Goal: Information Seeking & Learning: Learn about a topic

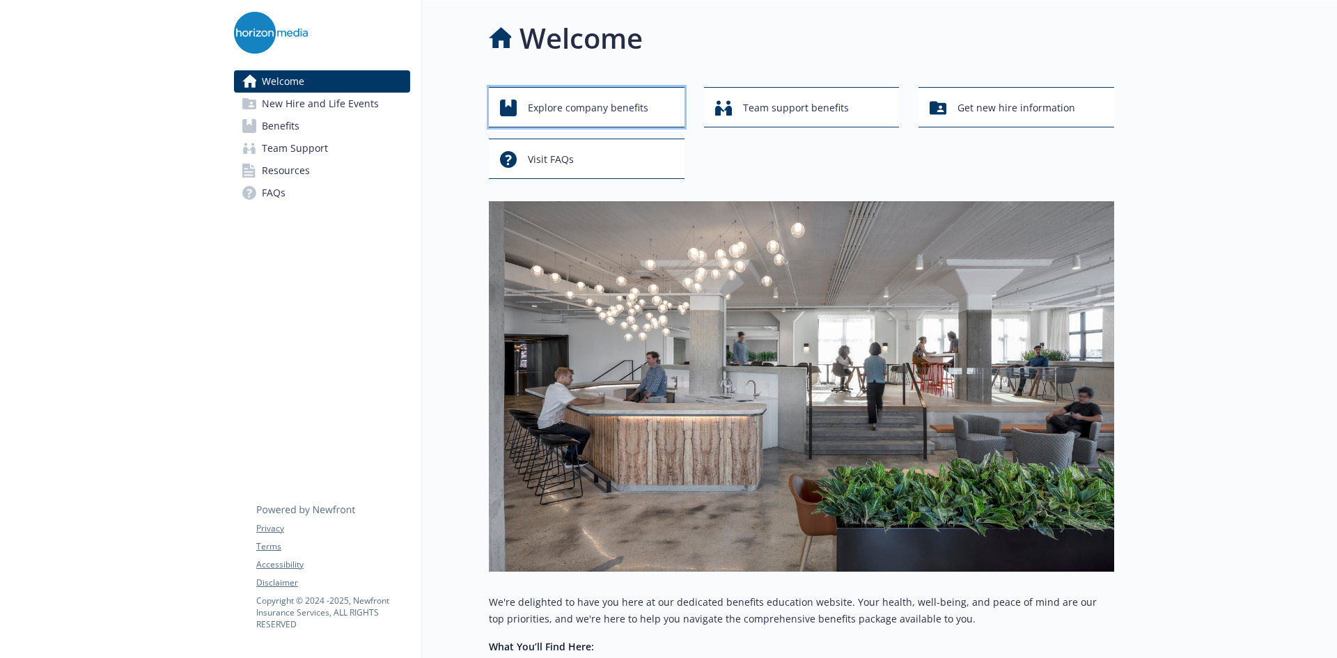
click at [621, 104] on span "Explore company benefits" at bounding box center [588, 108] width 121 height 26
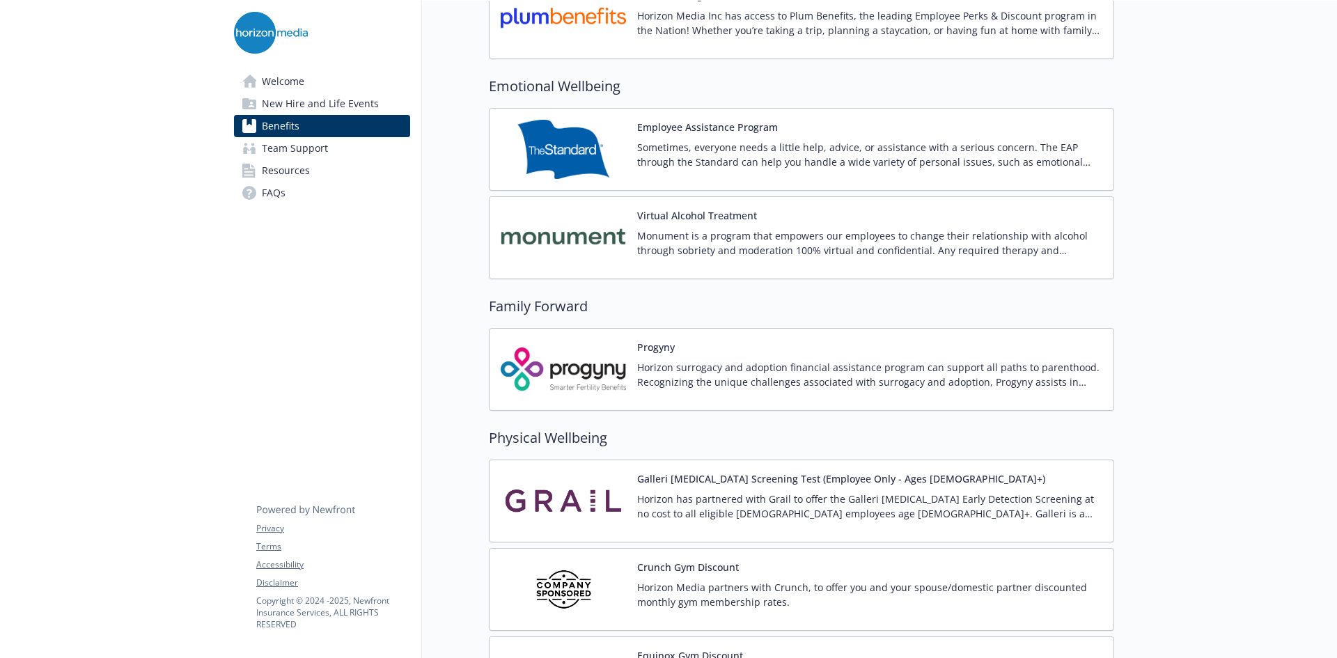
scroll to position [2508, 10]
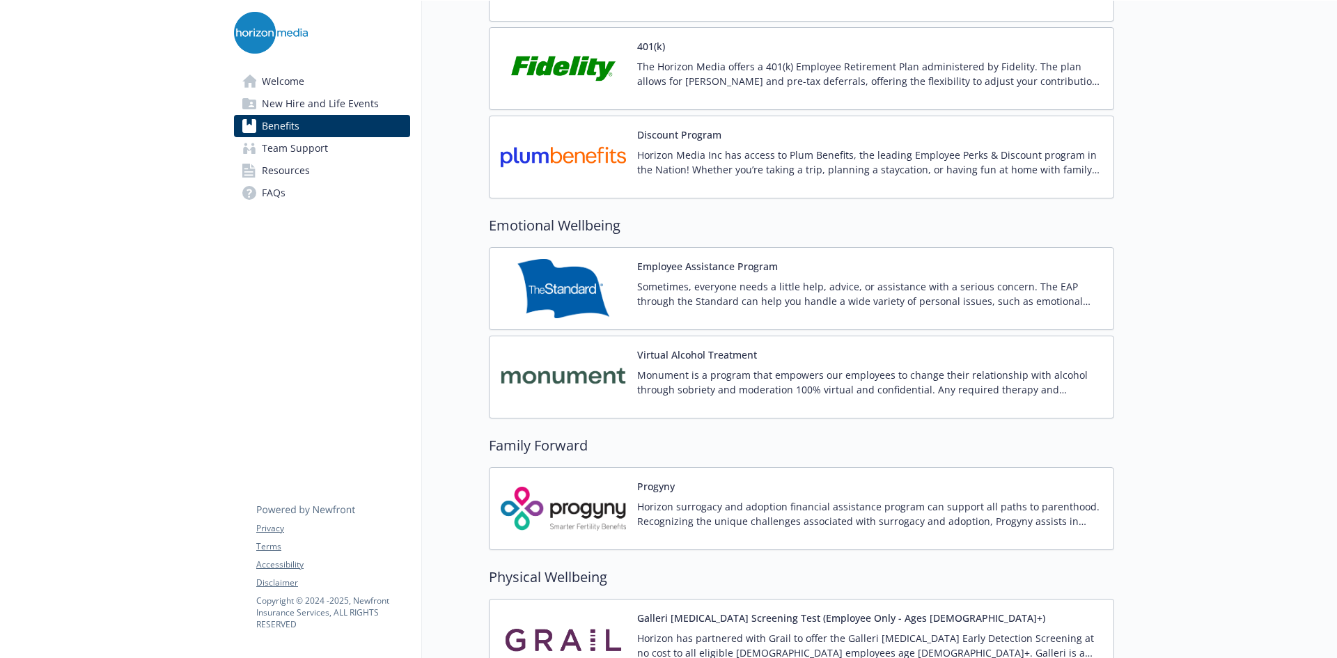
click at [339, 150] on link "Team Support" at bounding box center [322, 148] width 176 height 22
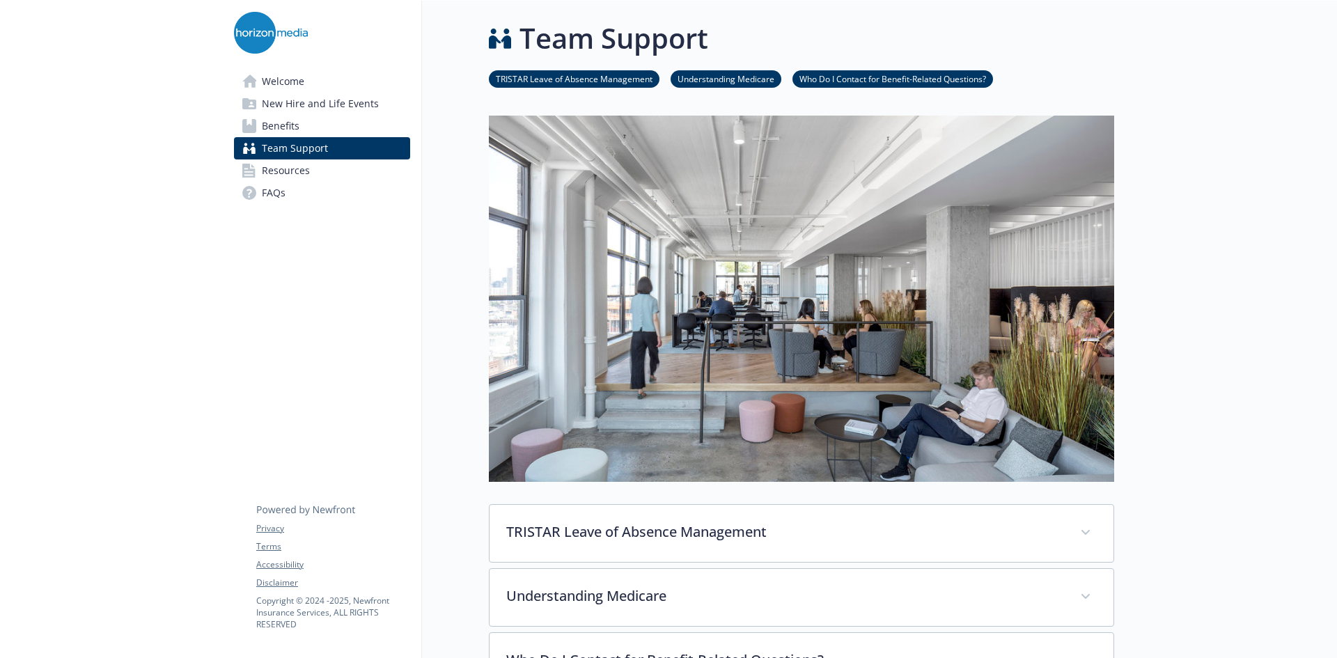
click at [343, 90] on link "Welcome" at bounding box center [322, 81] width 176 height 22
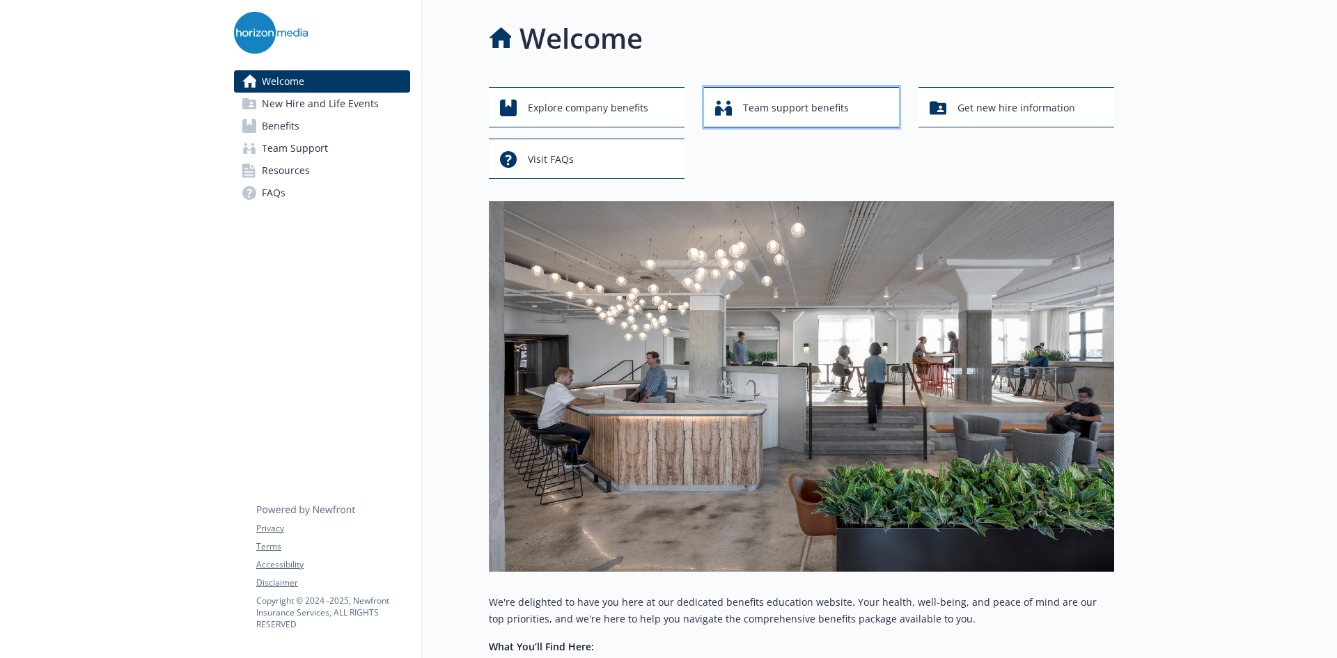
click at [779, 120] on span "Team support benefits" at bounding box center [796, 108] width 106 height 26
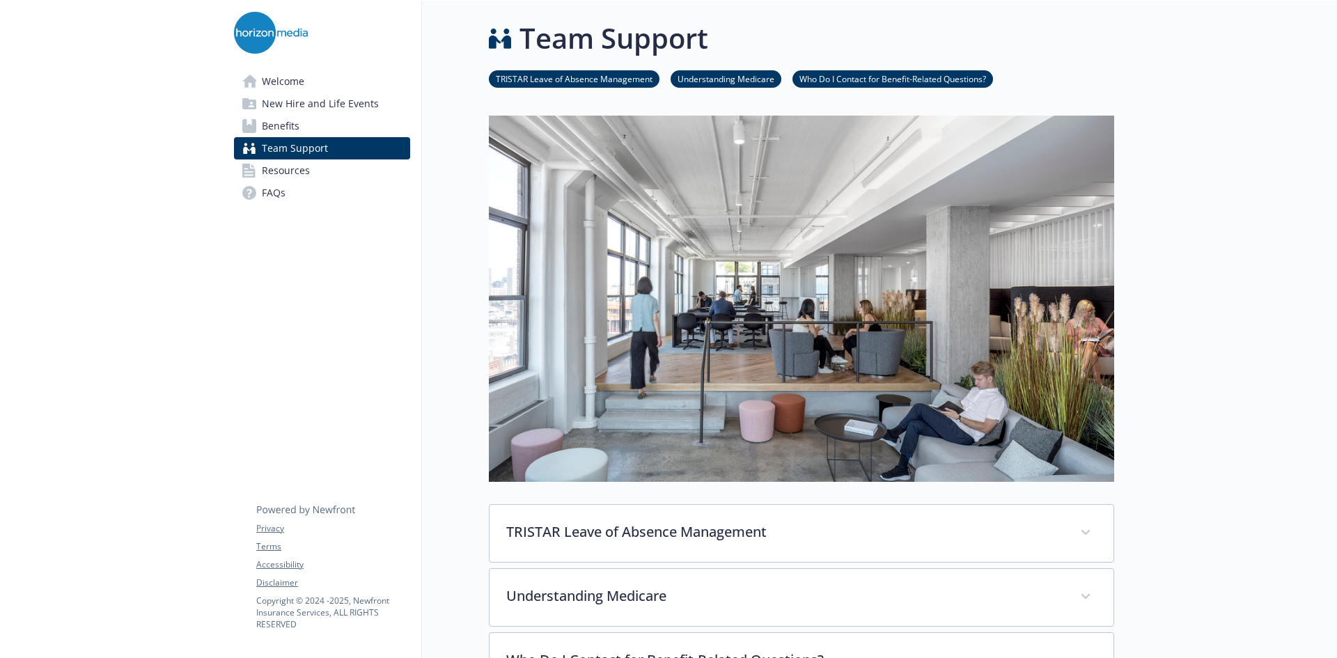
click at [378, 122] on link "Benefits" at bounding box center [322, 126] width 176 height 22
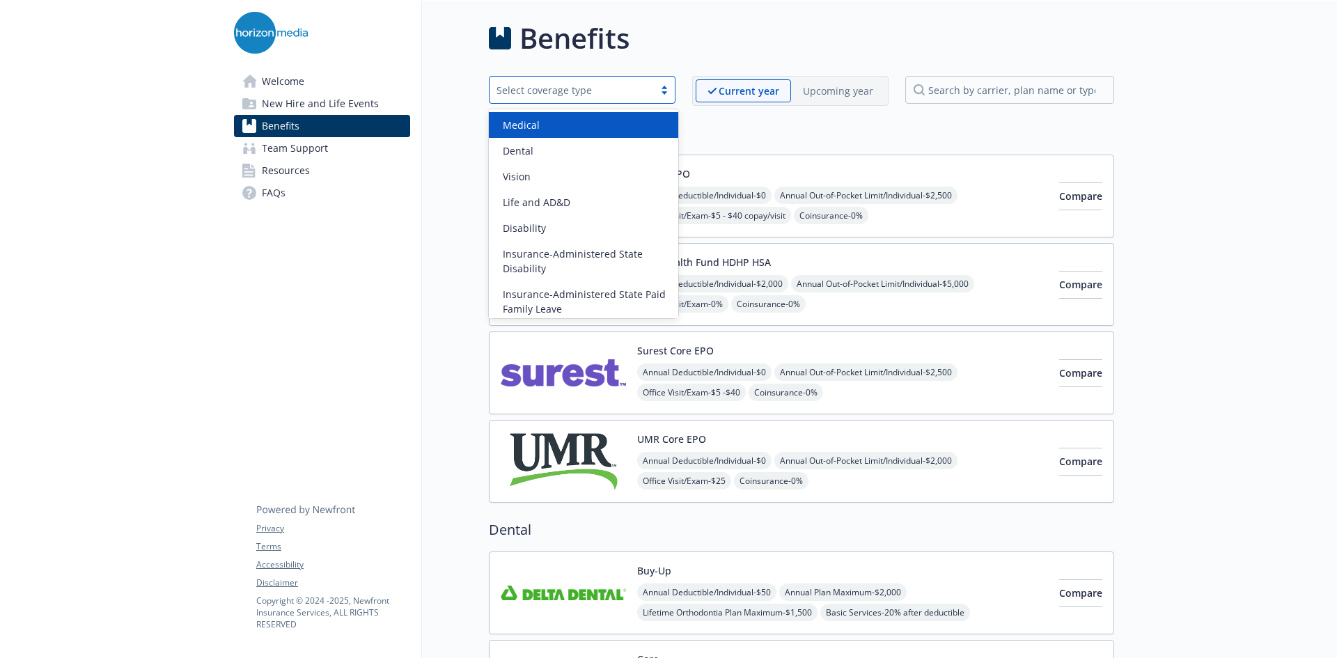
click at [492, 85] on div "Select coverage type" at bounding box center [572, 89] width 164 height 17
click at [390, 79] on link "Welcome" at bounding box center [322, 81] width 176 height 22
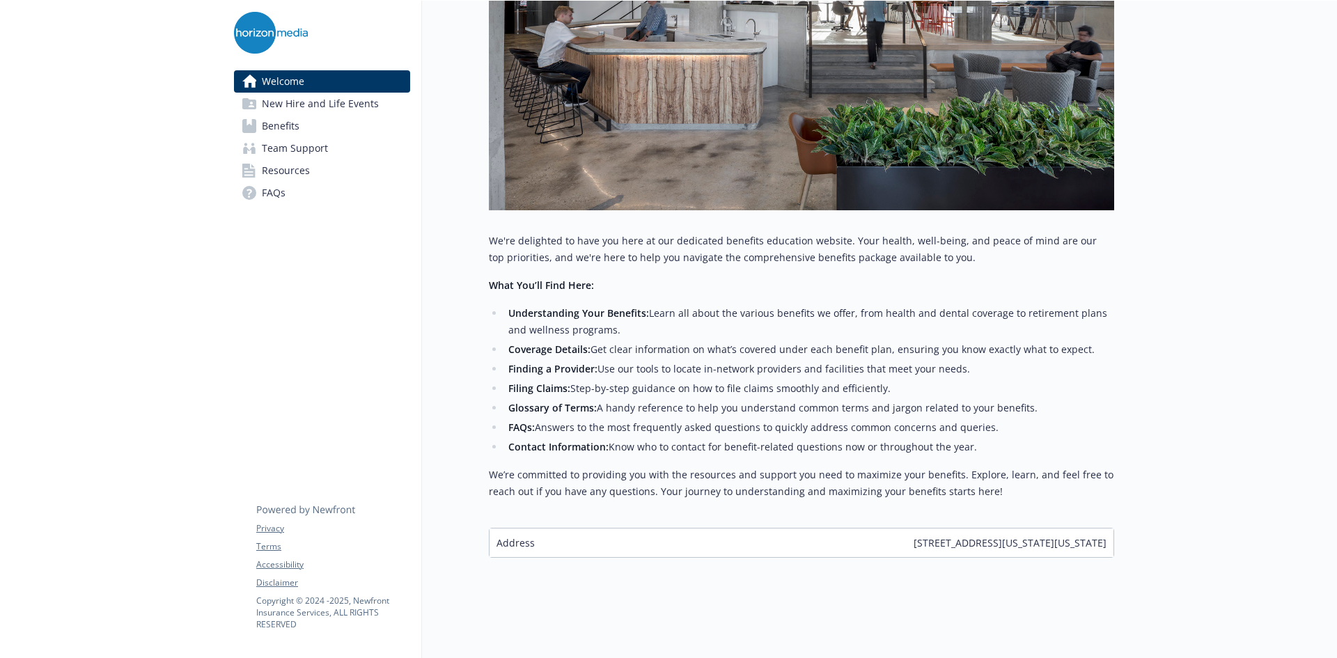
scroll to position [0, 10]
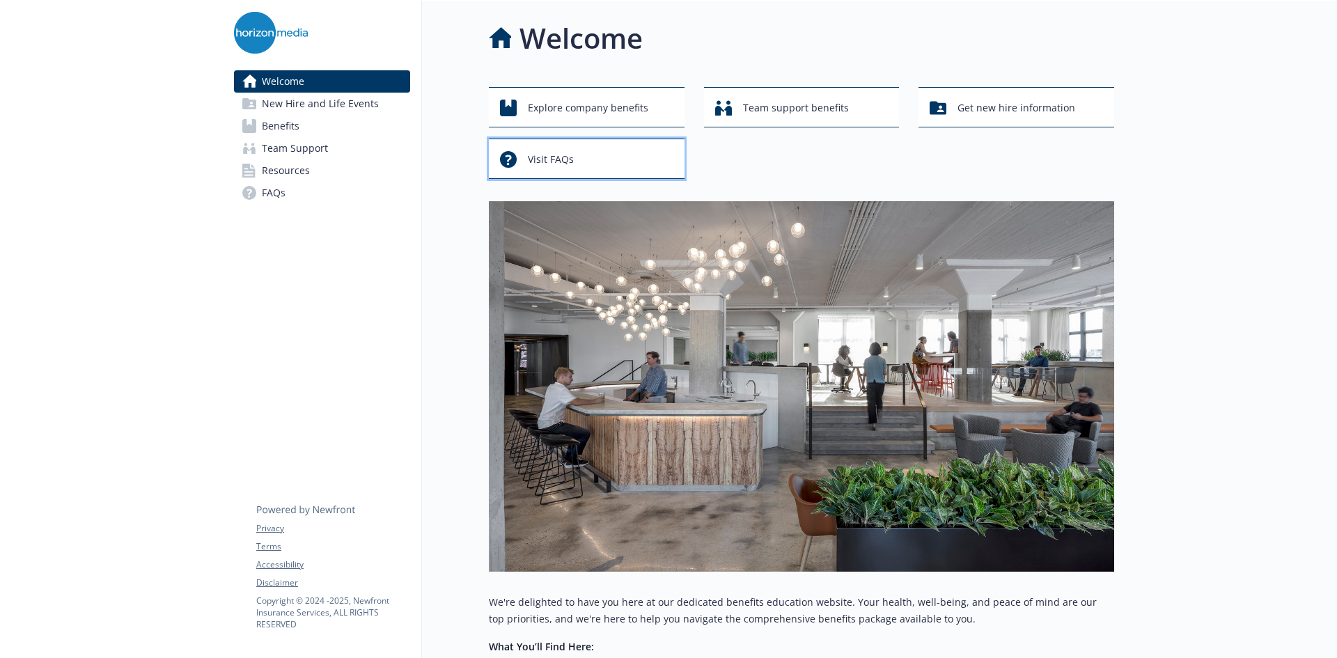
click at [513, 161] on div "Visit FAQs" at bounding box center [589, 159] width 178 height 26
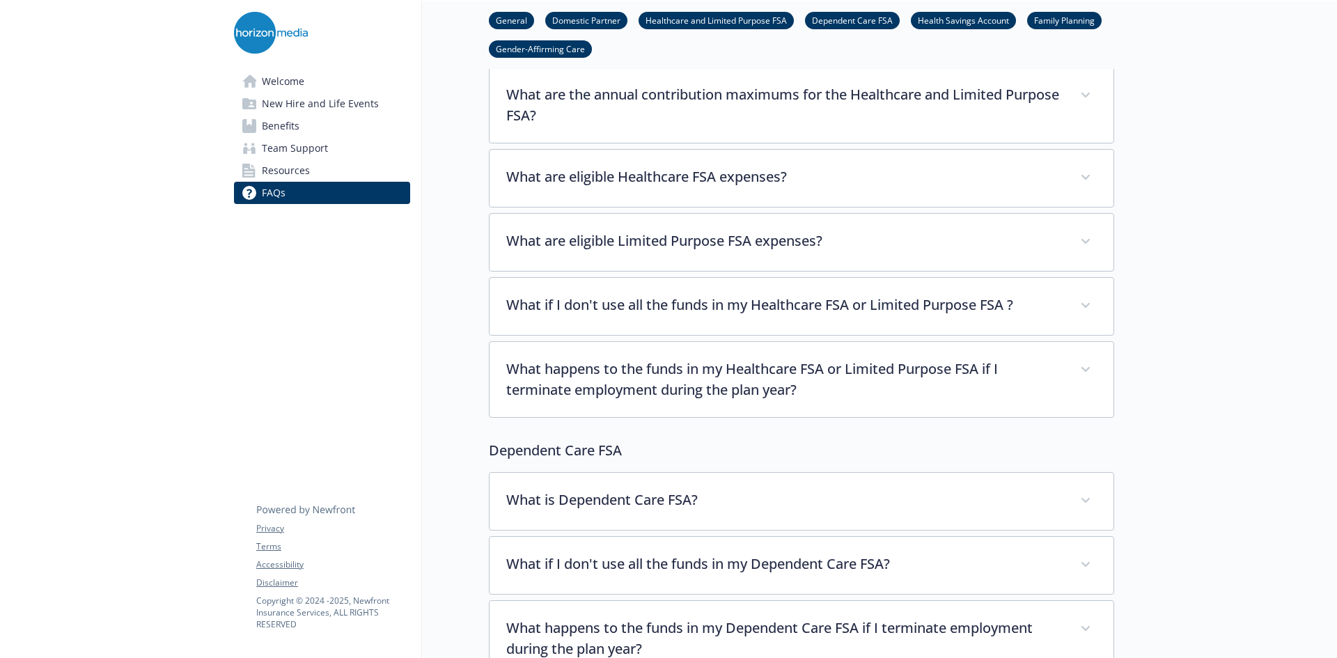
scroll to position [1013, 10]
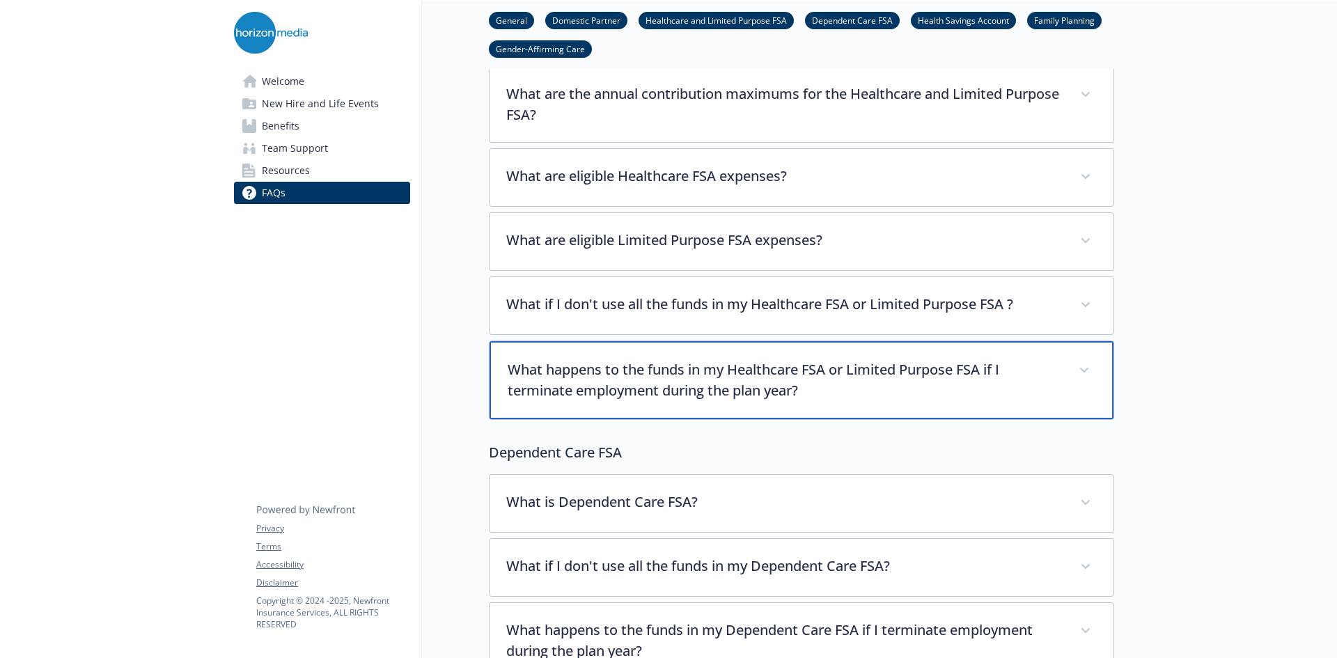
click at [649, 360] on p "What happens to the funds in my Healthcare FSA or Limited Purpose FSA if I term…" at bounding box center [785, 380] width 554 height 42
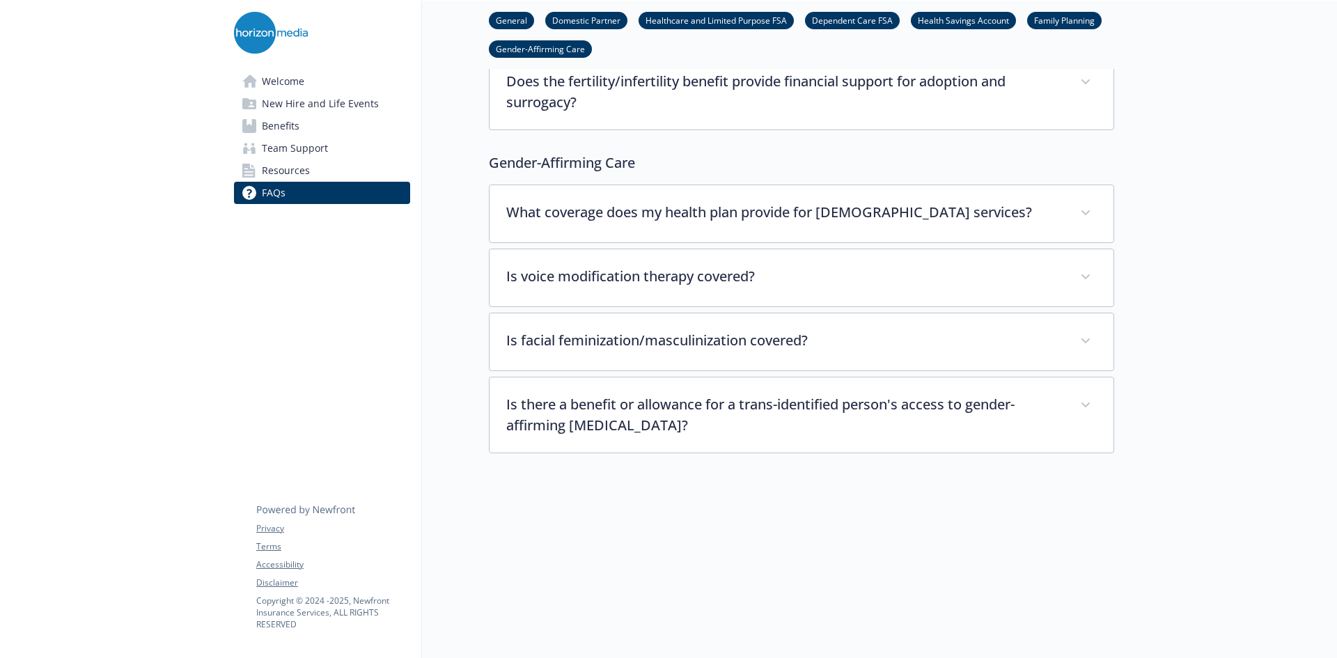
scroll to position [4294, 10]
click at [321, 168] on link "Resources" at bounding box center [322, 171] width 176 height 22
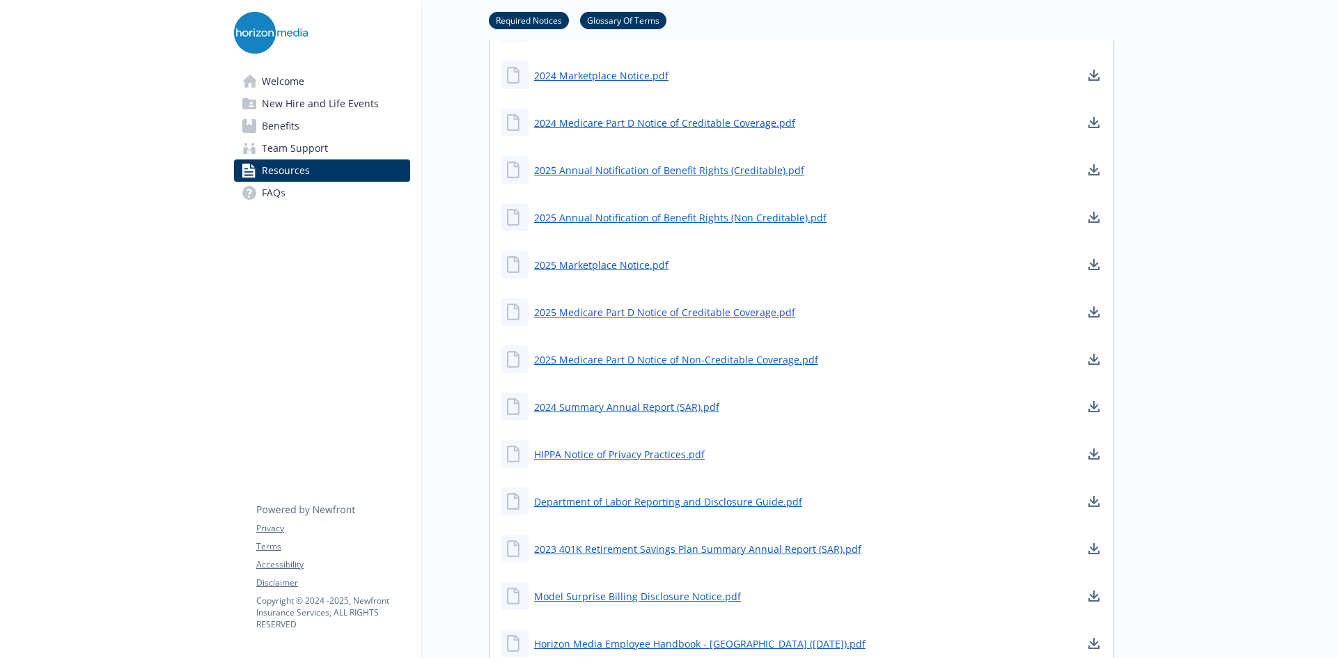
scroll to position [577, 0]
click at [589, 406] on link "2024 Summary Annual Report (SAR).pdf" at bounding box center [628, 406] width 188 height 17
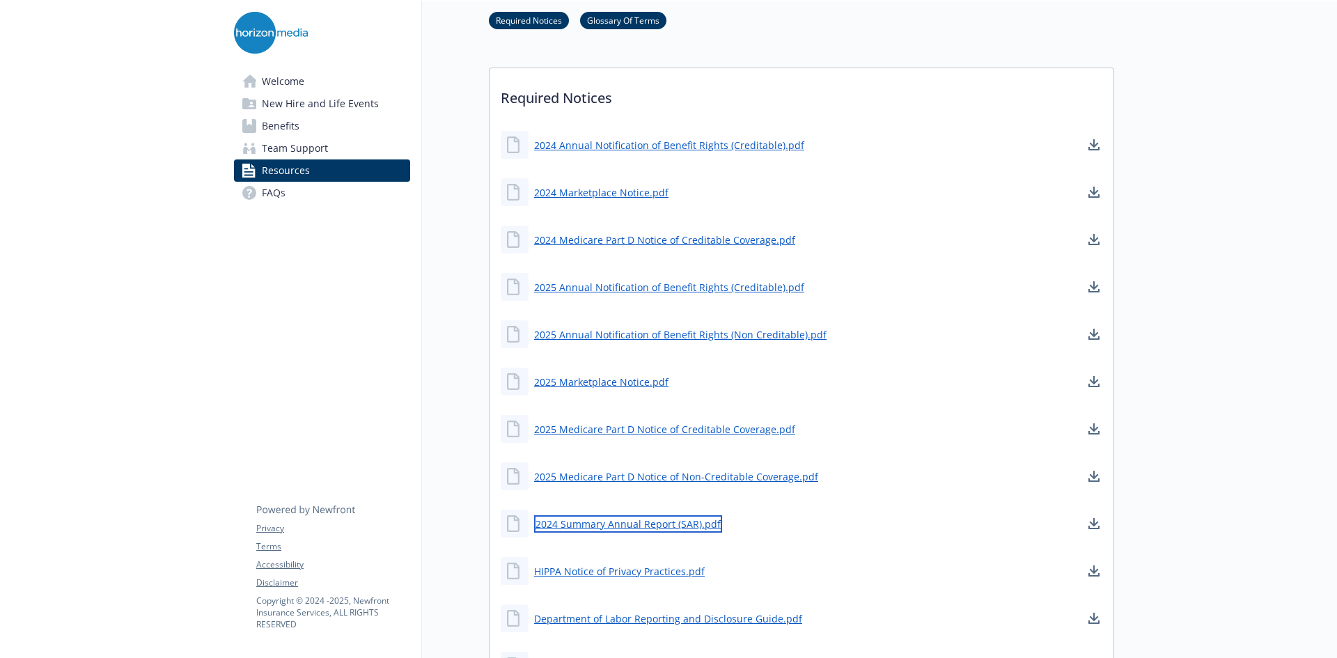
scroll to position [458, 0]
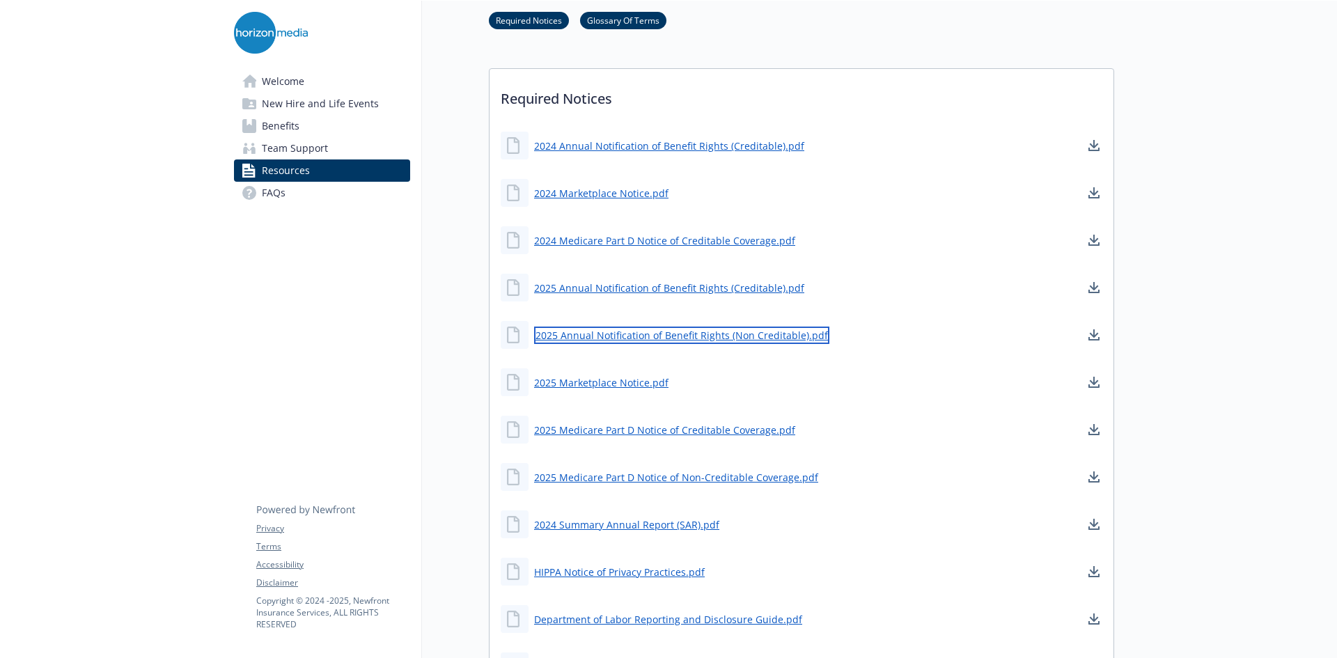
click at [638, 337] on link "2025 Annual Notification of Benefit Rights (Non Creditable).pdf" at bounding box center [681, 335] width 295 height 17
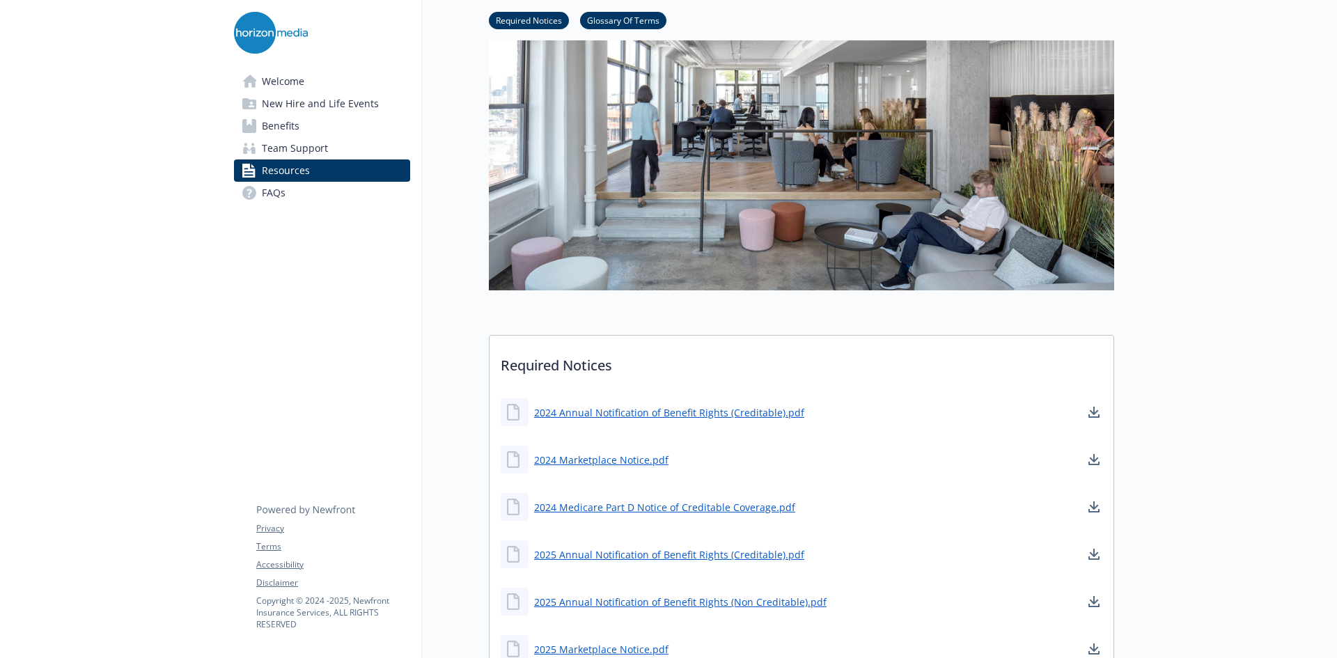
click at [283, 196] on span "FAQs" at bounding box center [274, 193] width 24 height 22
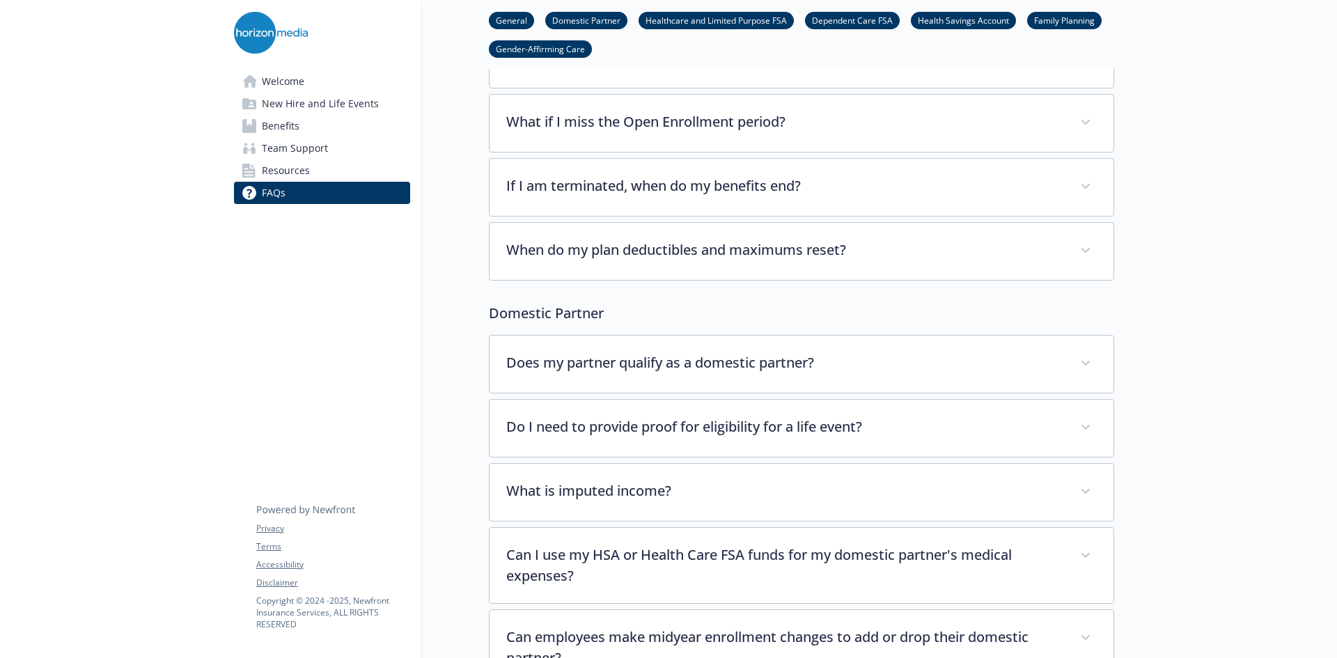
scroll to position [147, 0]
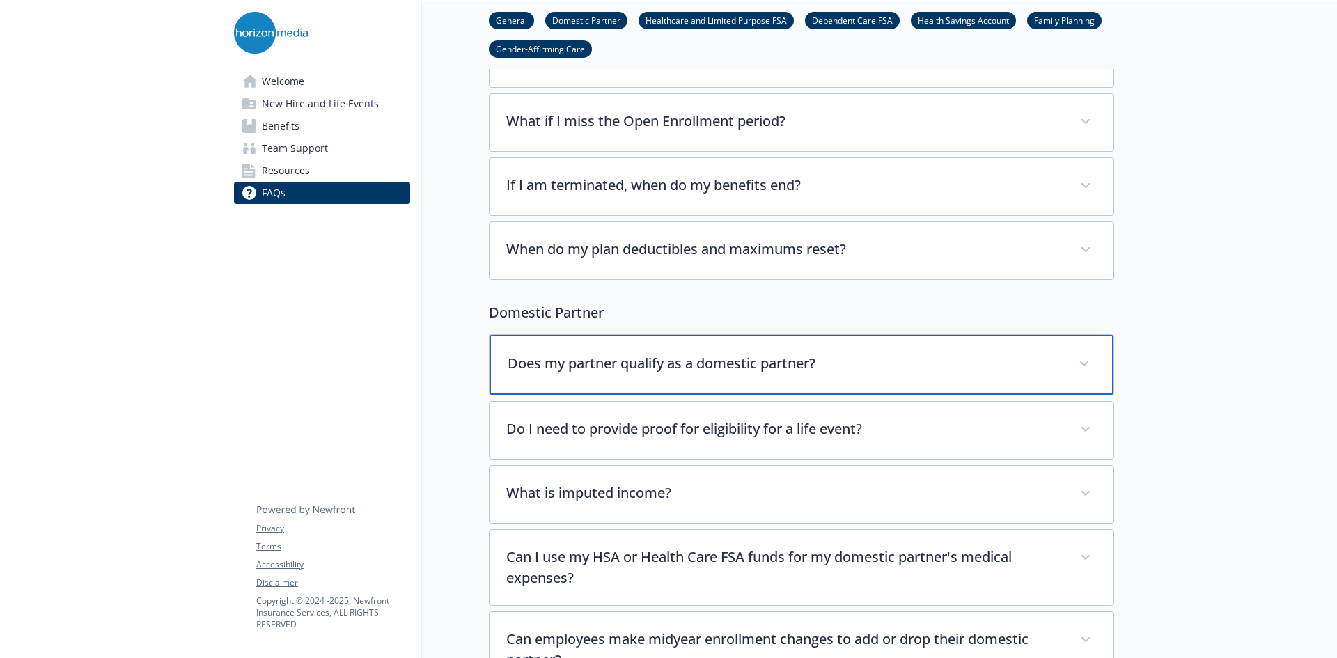
click at [1081, 365] on span at bounding box center [1084, 364] width 22 height 22
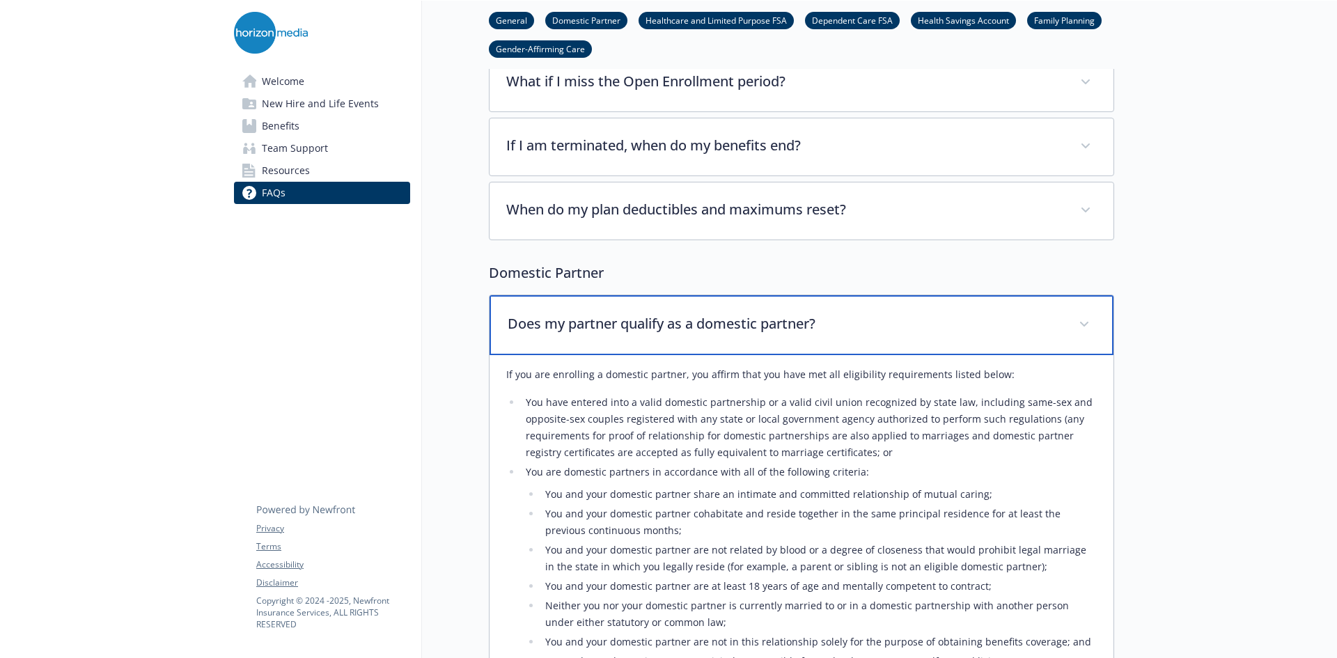
scroll to position [187, 0]
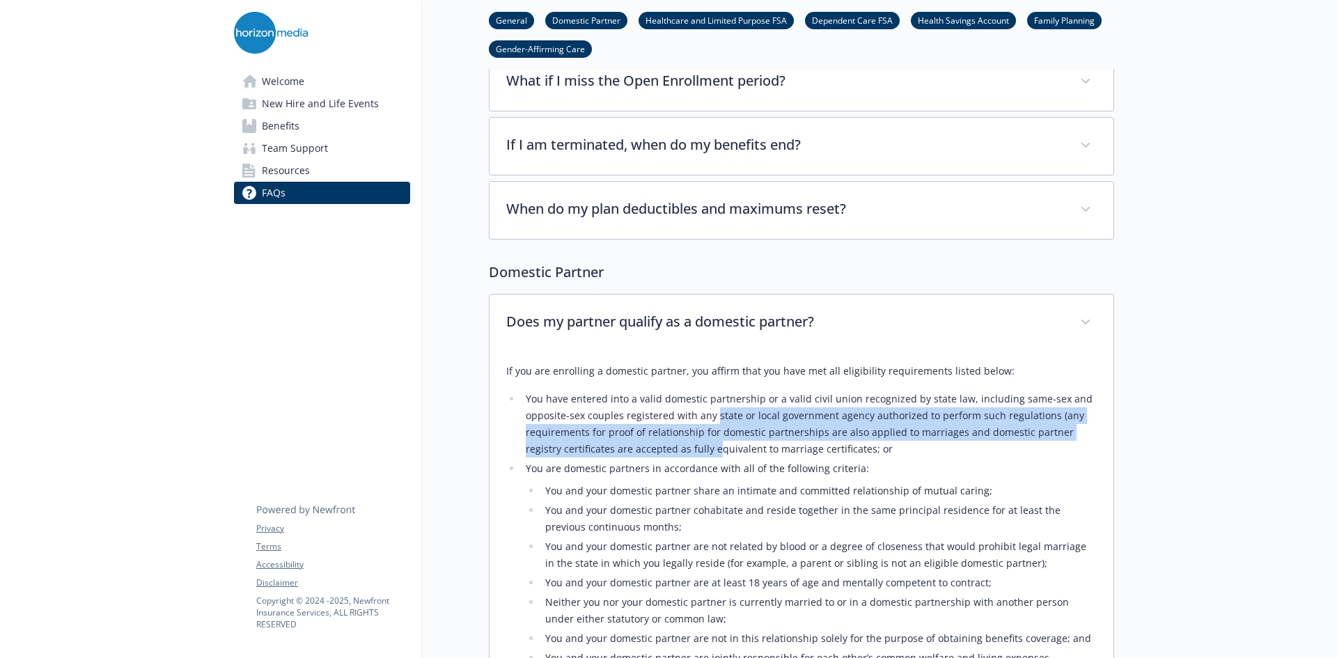
drag, startPoint x: 715, startPoint y: 408, endPoint x: 715, endPoint y: 442, distance: 34.1
click at [715, 442] on li "You have entered into a valid domestic partnership or a valid civil union recog…" at bounding box center [809, 424] width 575 height 67
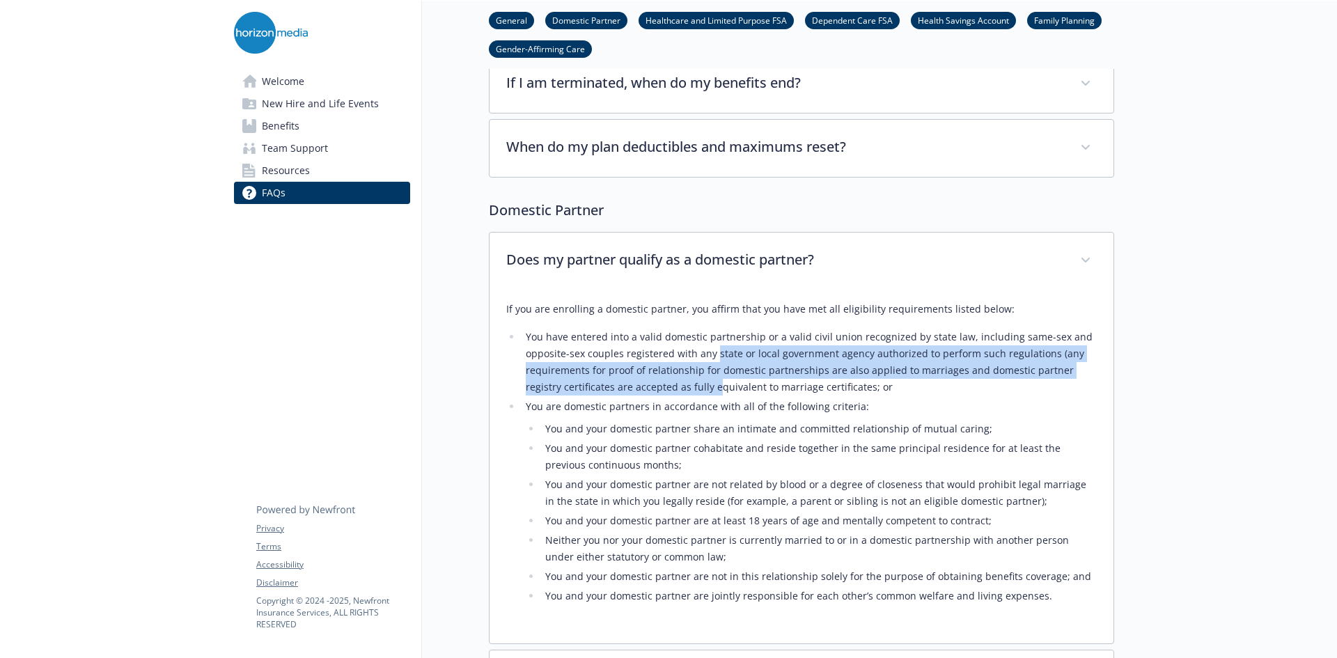
scroll to position [251, 0]
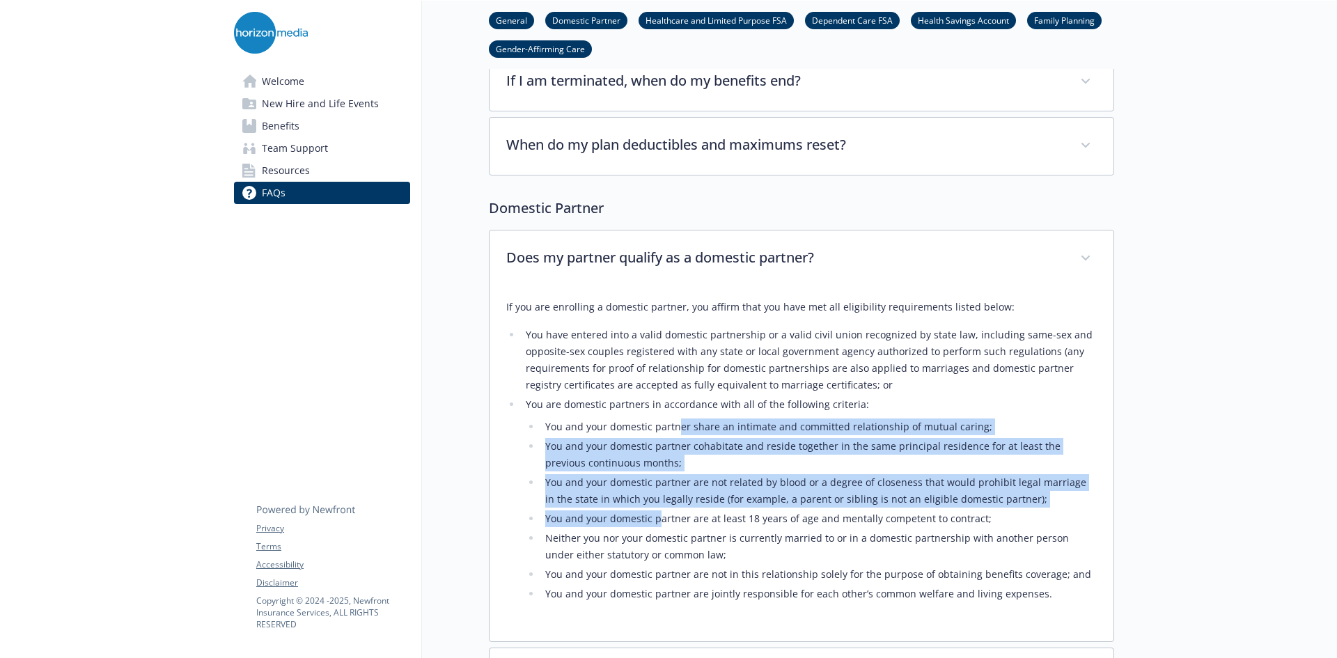
drag, startPoint x: 676, startPoint y: 429, endPoint x: 660, endPoint y: 523, distance: 95.3
click at [660, 523] on ul "You and your domestic partner share an intimate and committed relationship of m…" at bounding box center [811, 511] width 571 height 184
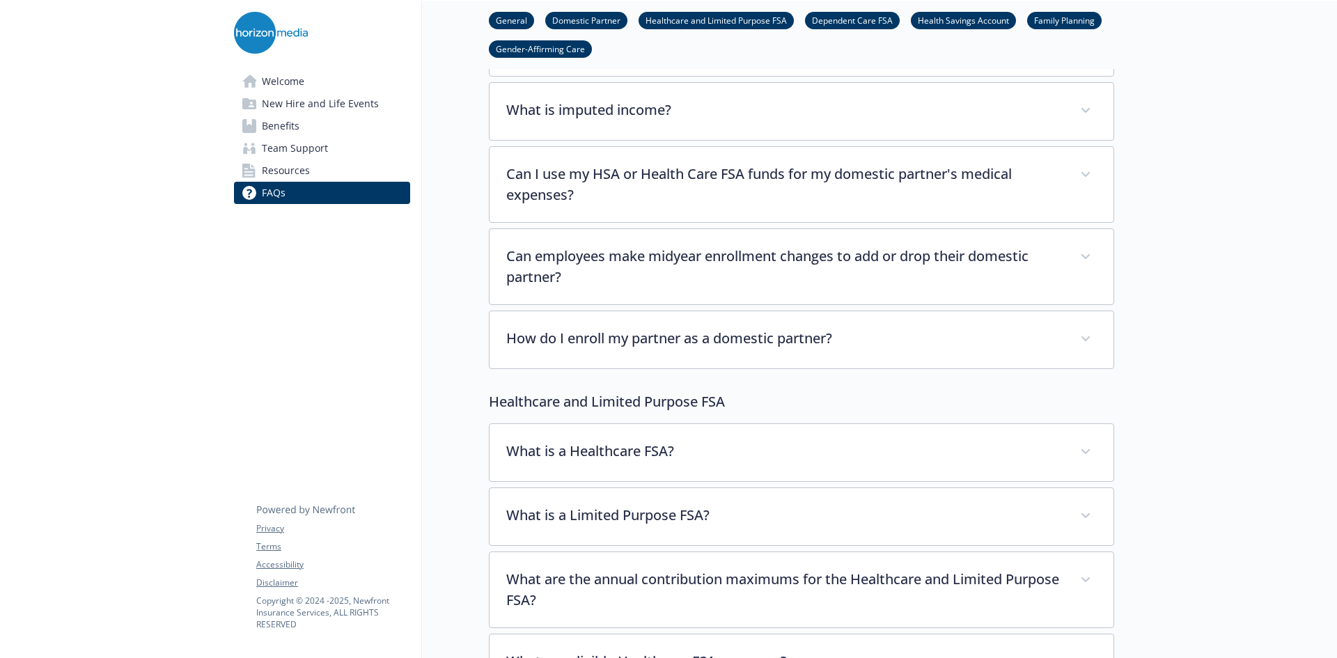
scroll to position [882, 0]
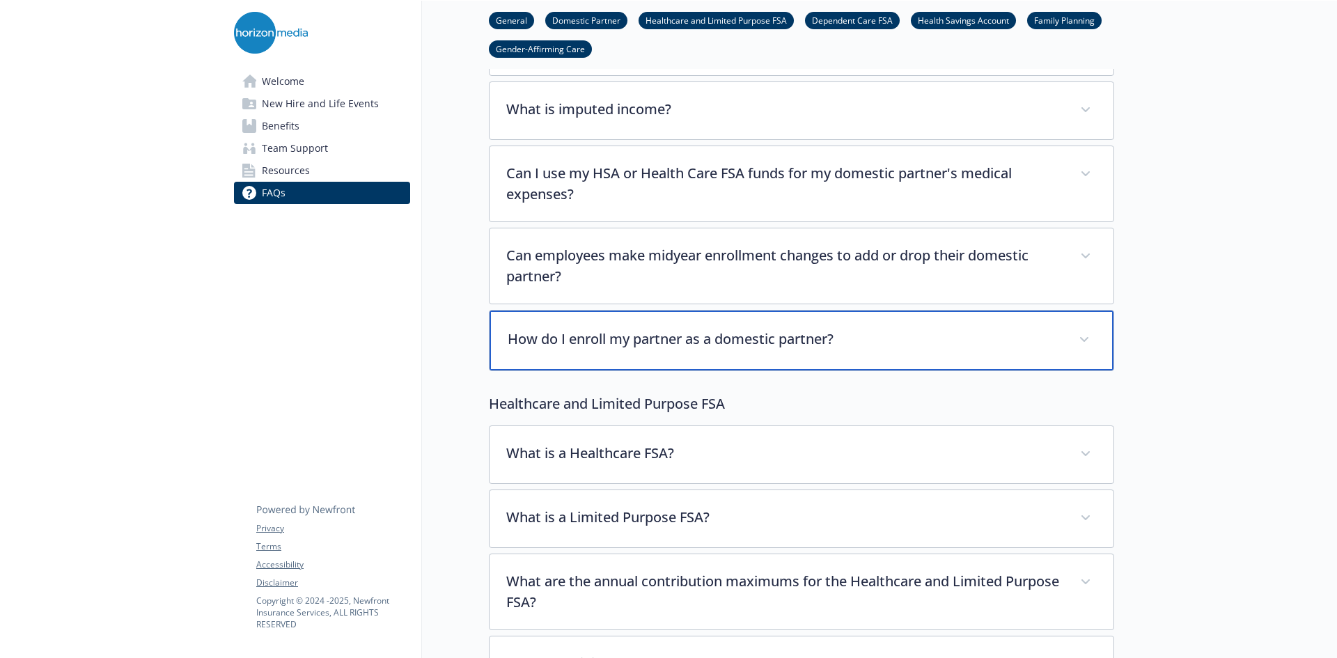
click at [720, 327] on div "How do I enroll my partner as a domestic partner?" at bounding box center [802, 341] width 624 height 60
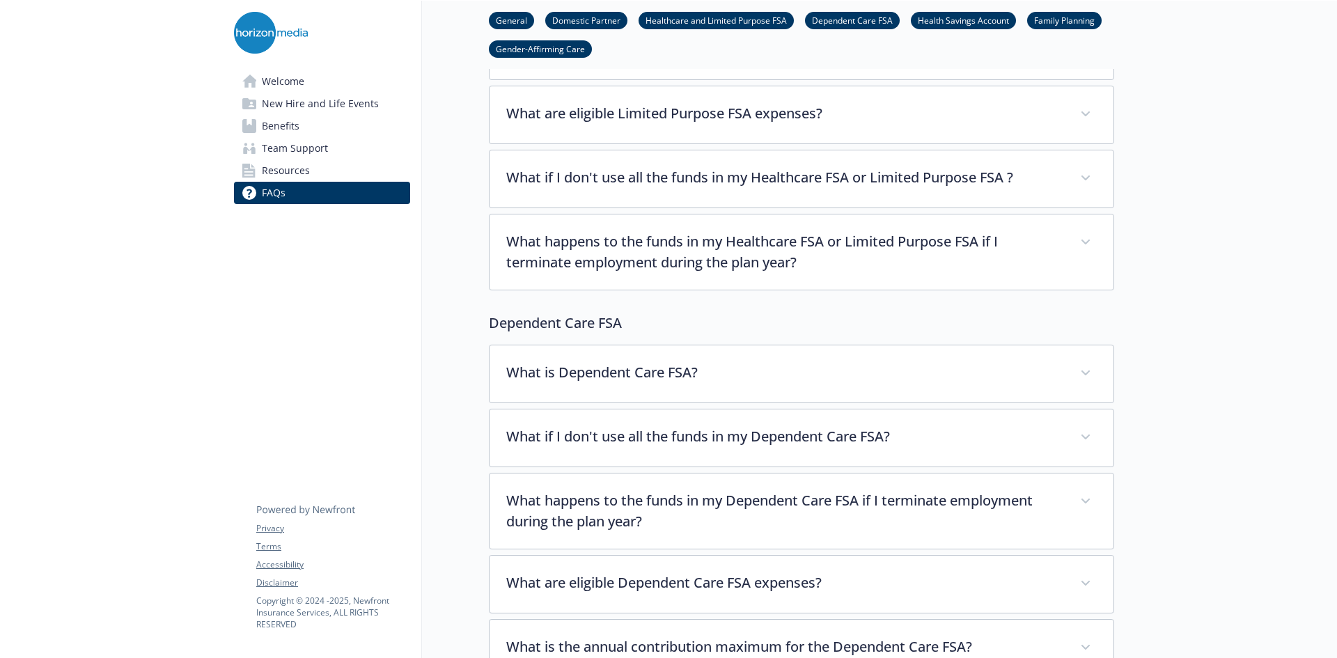
scroll to position [1625, 0]
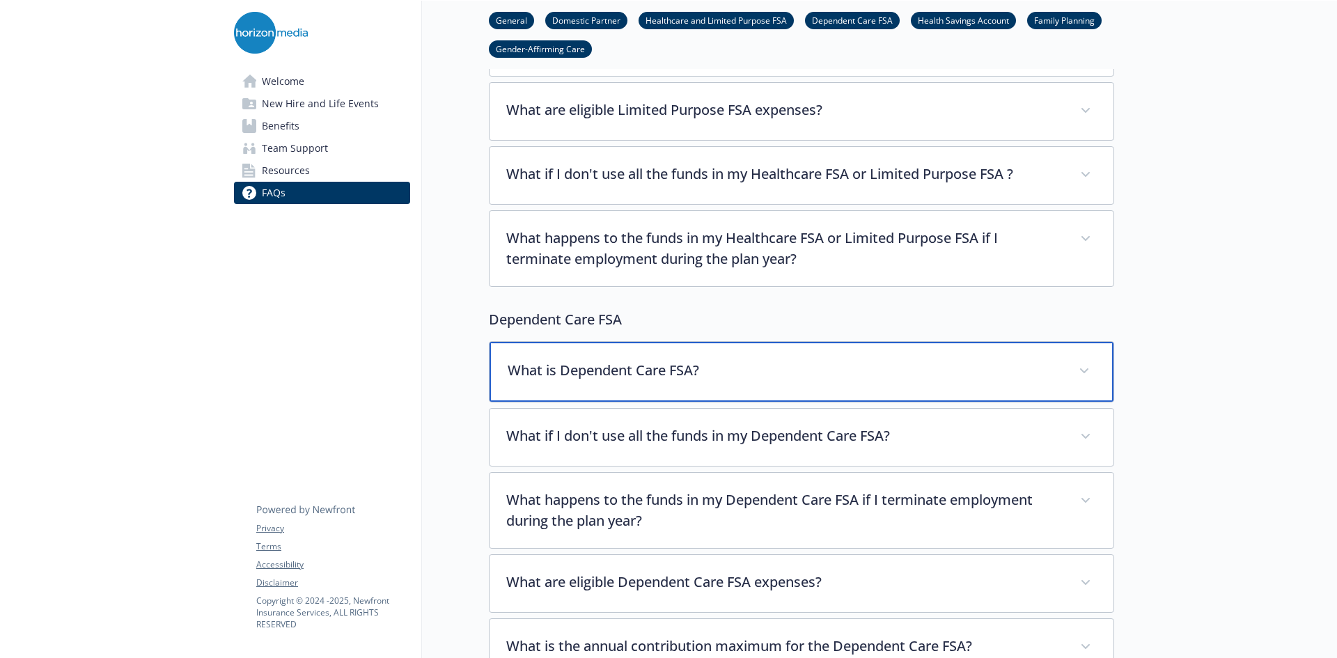
click at [708, 360] on p "What is Dependent Care FSA?" at bounding box center [785, 370] width 554 height 21
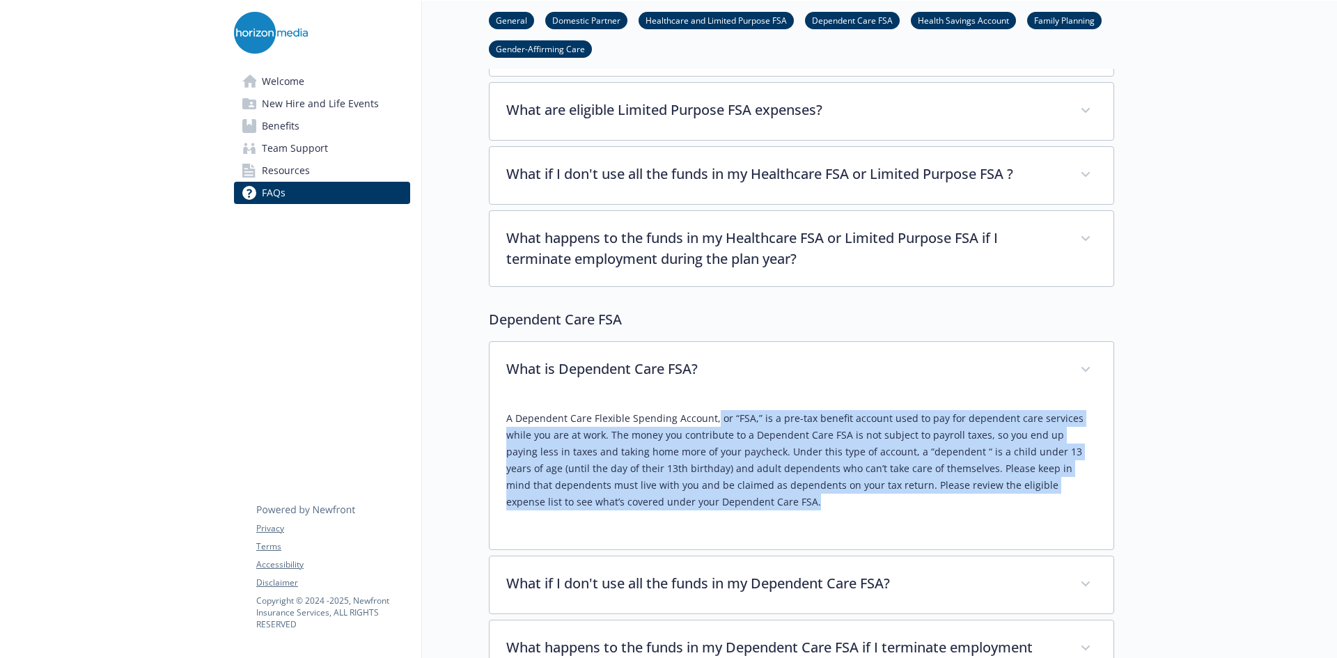
drag, startPoint x: 714, startPoint y: 403, endPoint x: 697, endPoint y: 487, distance: 85.9
click at [697, 487] on p "A Dependent Care Flexible Spending Account, or “FSA,” is a pre-tax benefit acco…" at bounding box center [801, 460] width 591 height 100
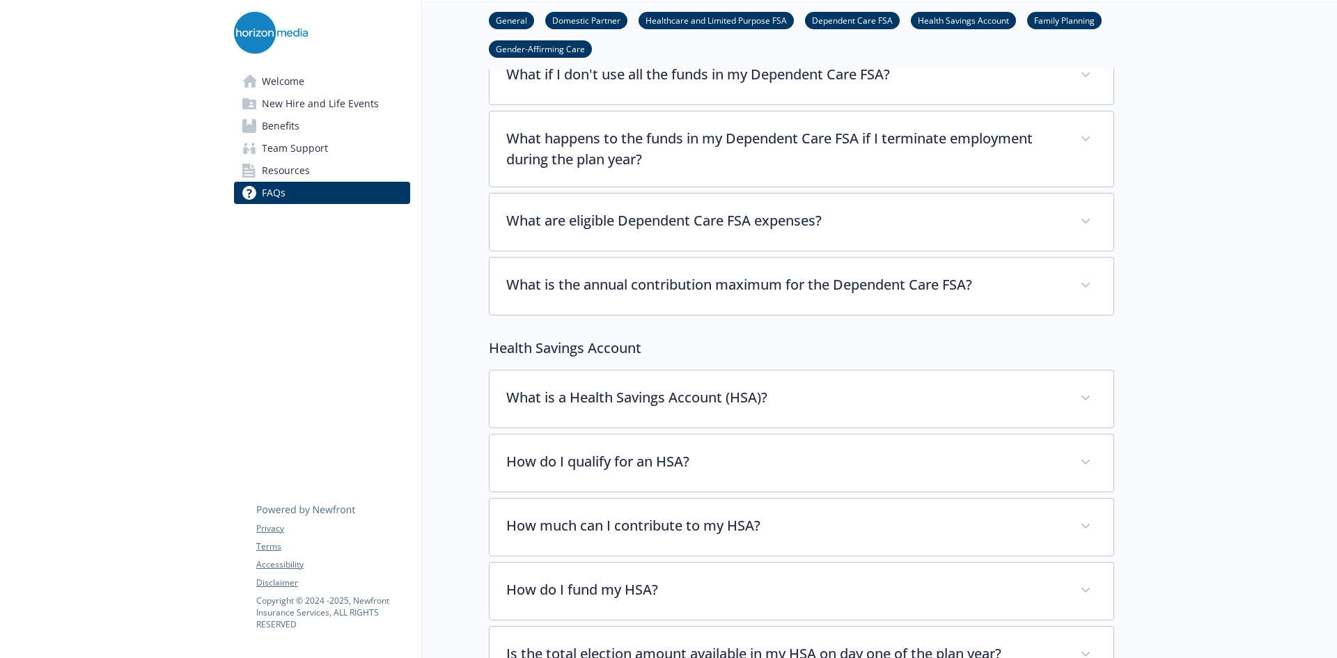
scroll to position [2133, 0]
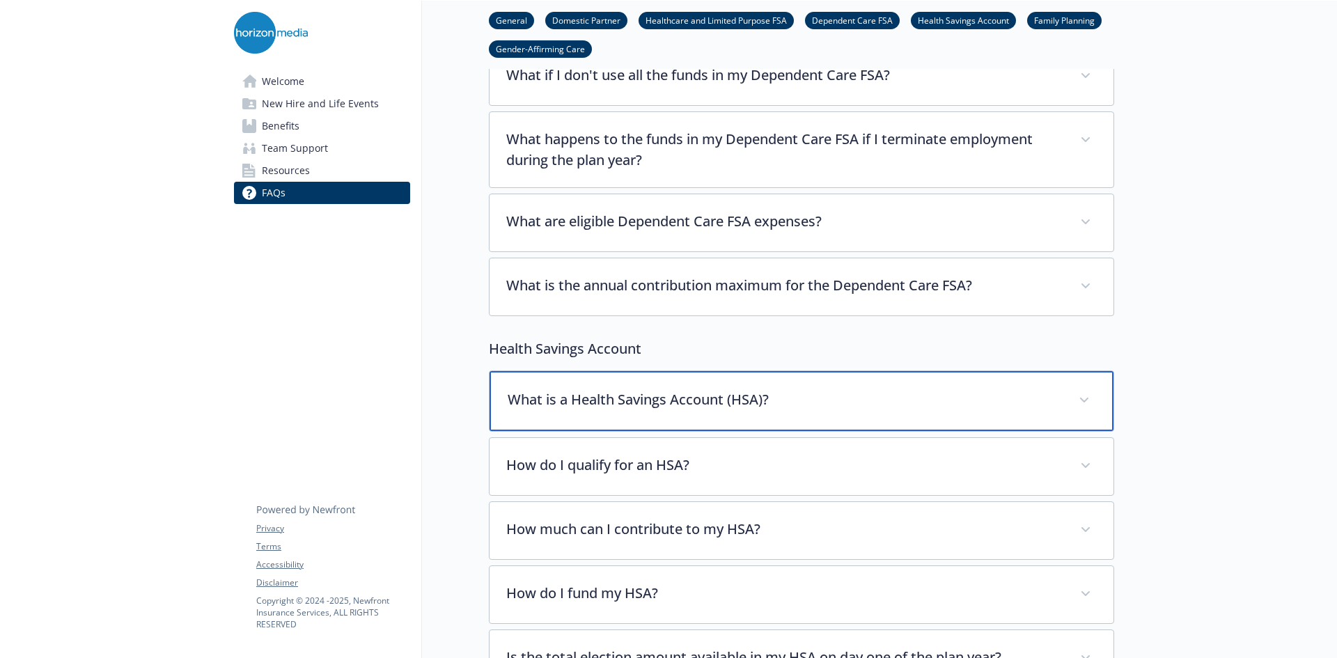
click at [694, 389] on p "What is a Health Savings Account (HSA)?" at bounding box center [785, 399] width 554 height 21
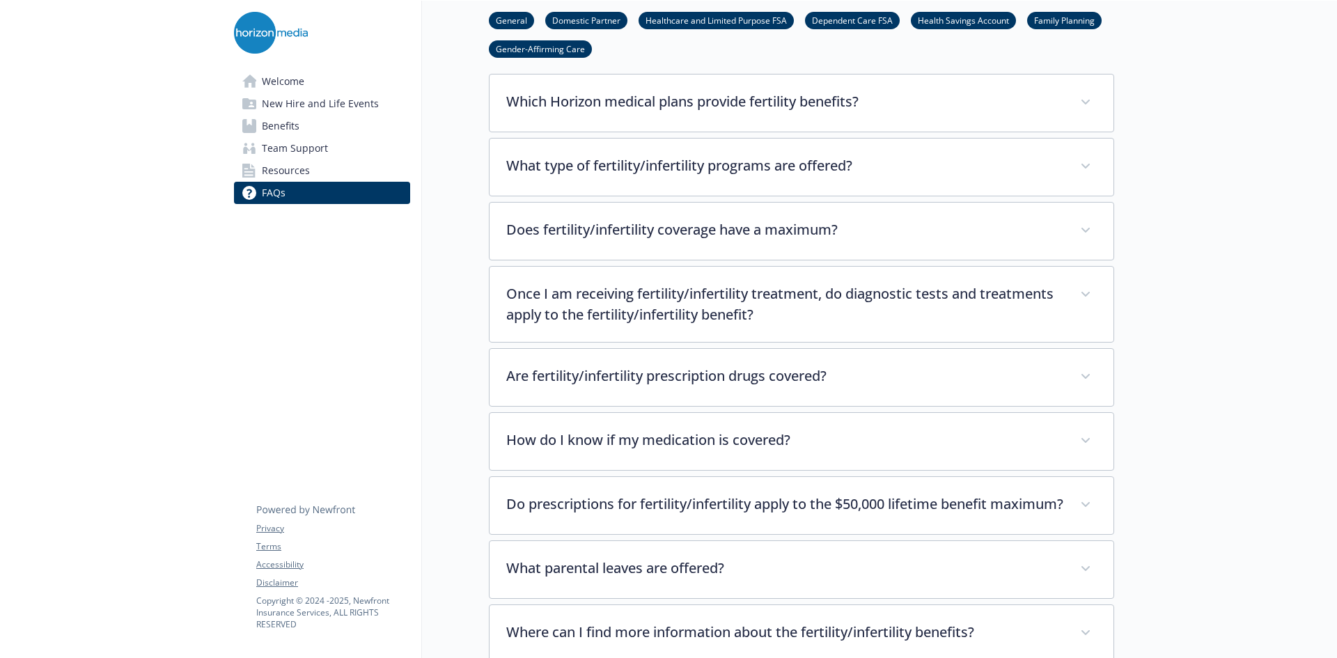
scroll to position [4257, 0]
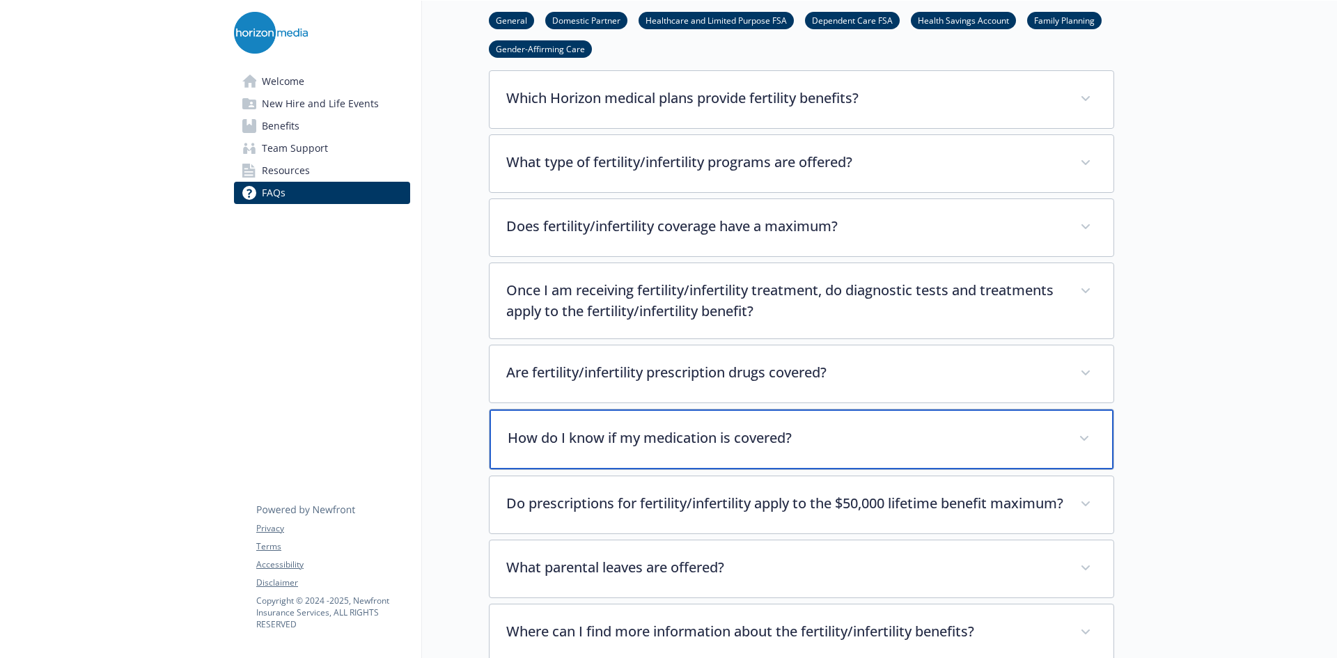
click at [711, 417] on div "How do I know if my medication is covered?" at bounding box center [802, 440] width 624 height 60
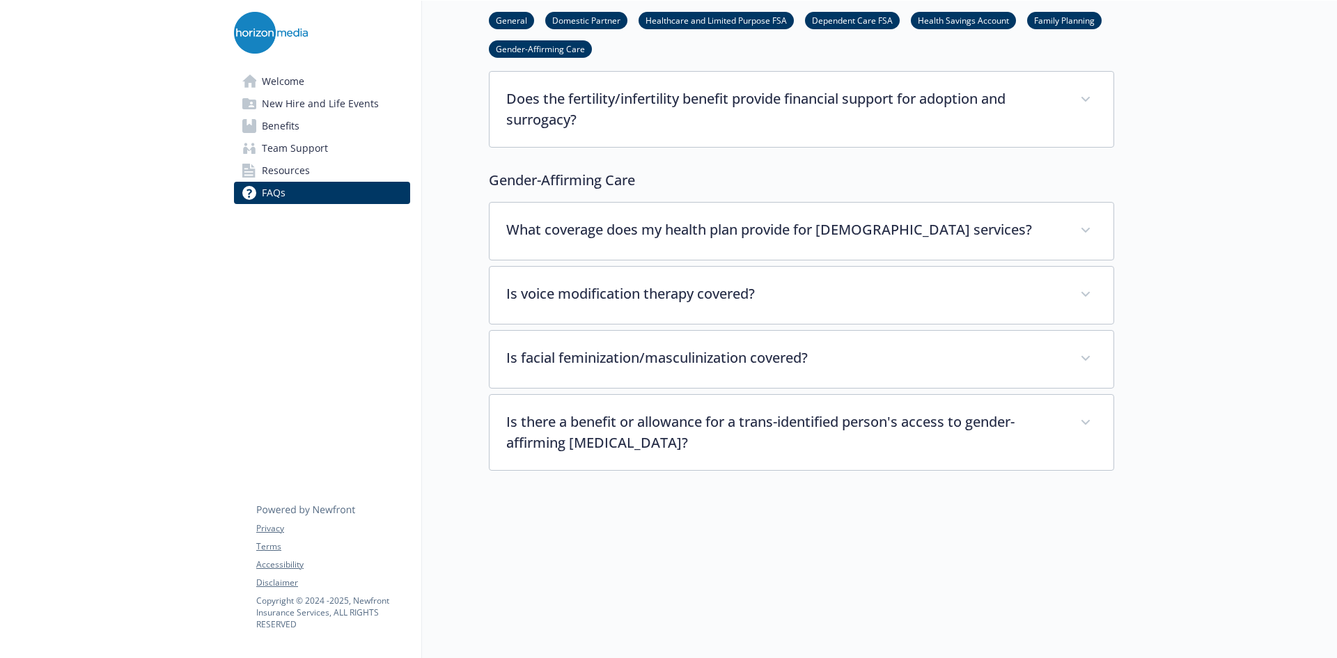
scroll to position [4949, 0]
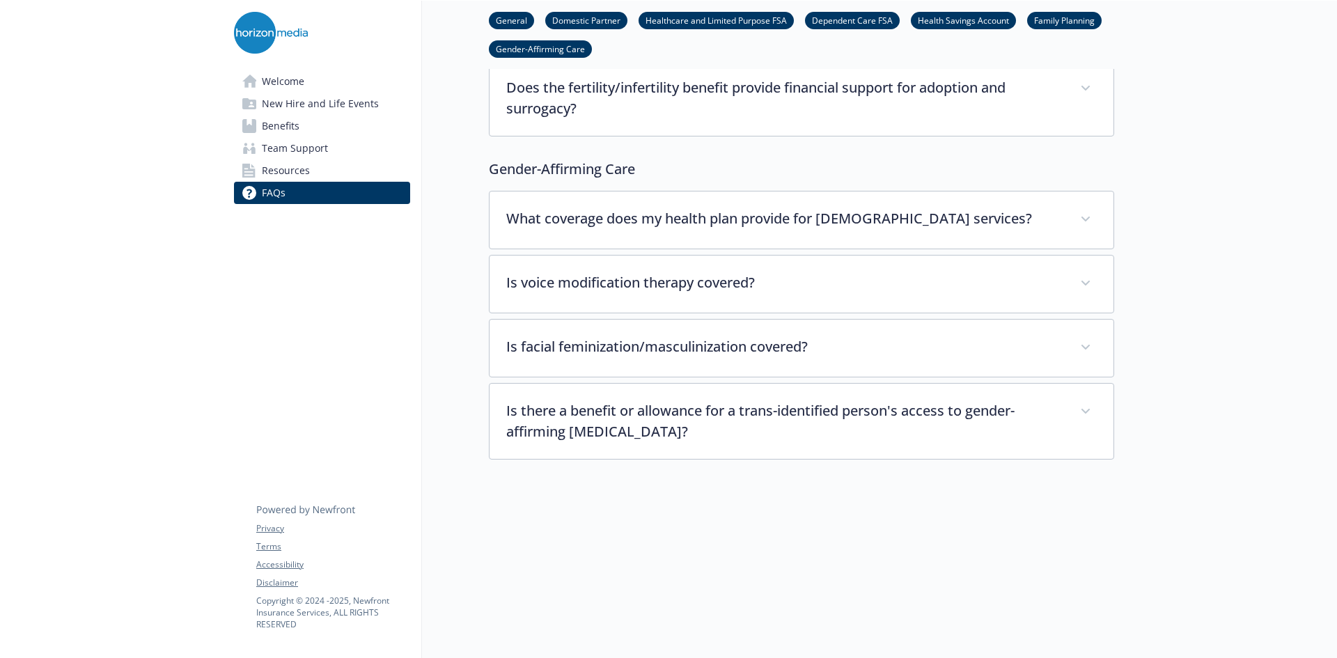
click at [376, 164] on link "Resources" at bounding box center [322, 171] width 176 height 22
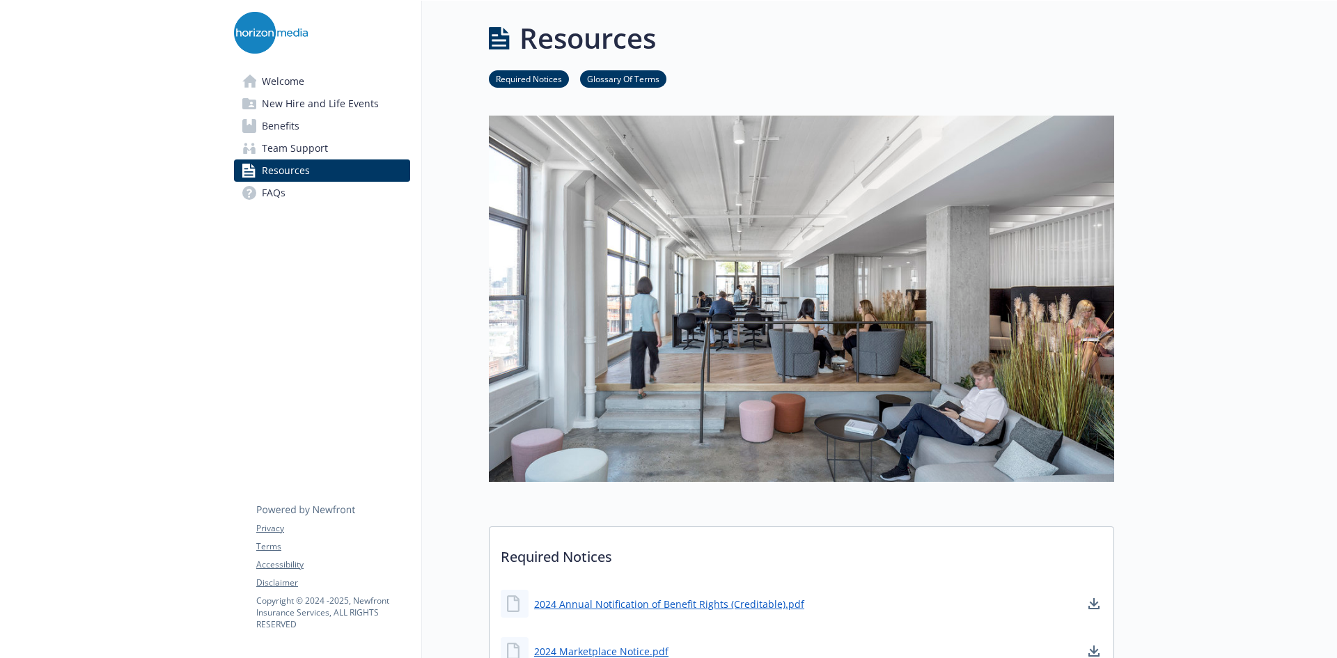
click at [288, 142] on span "Team Support" at bounding box center [295, 148] width 66 height 22
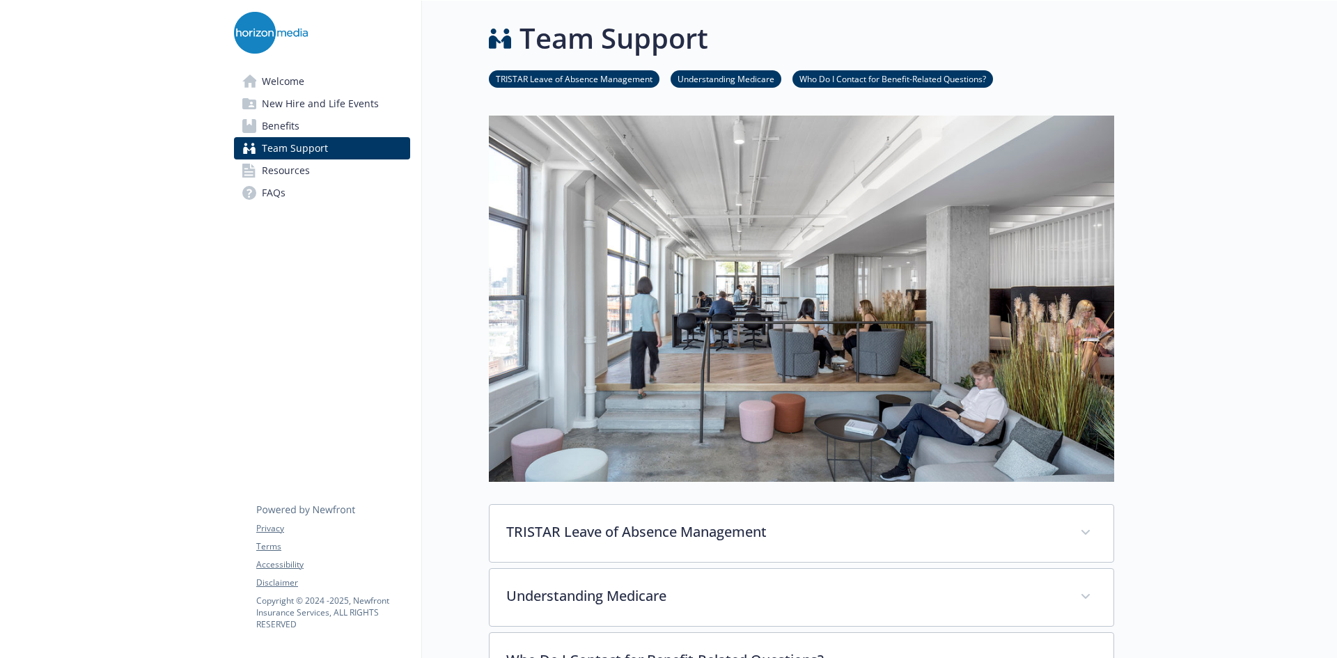
click at [289, 125] on span "Benefits" at bounding box center [281, 126] width 38 height 22
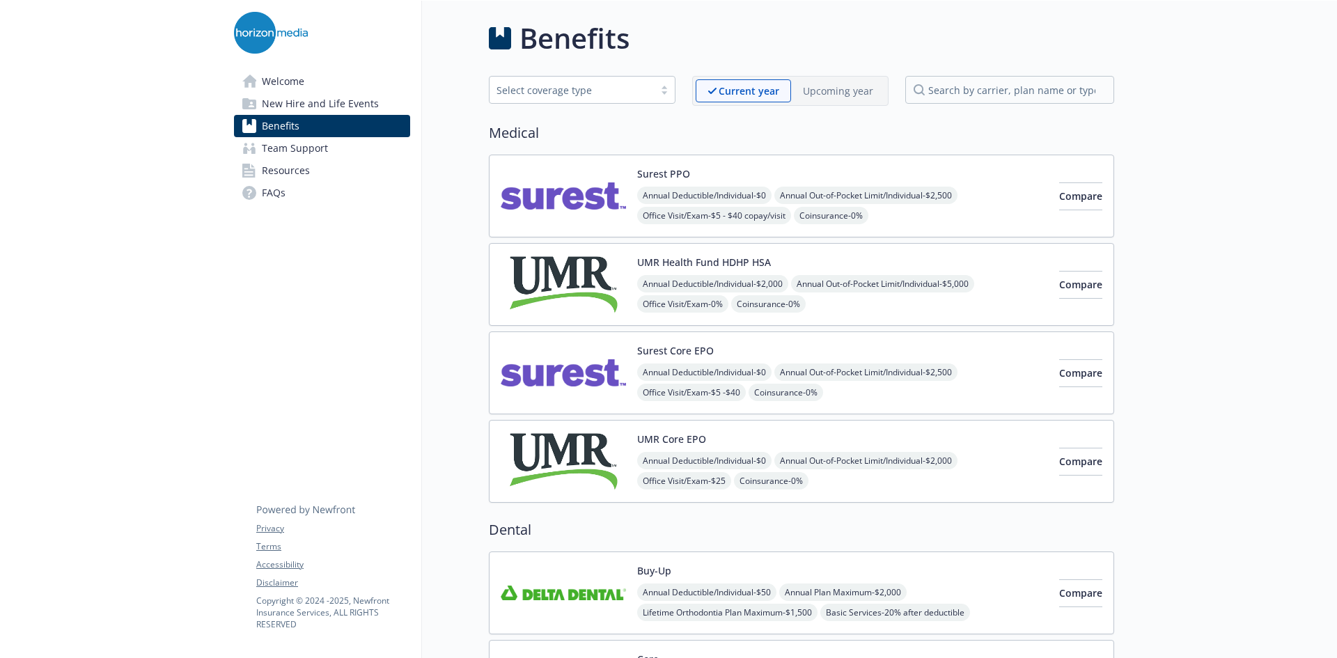
click at [297, 100] on span "New Hire and Life Events" at bounding box center [320, 104] width 117 height 22
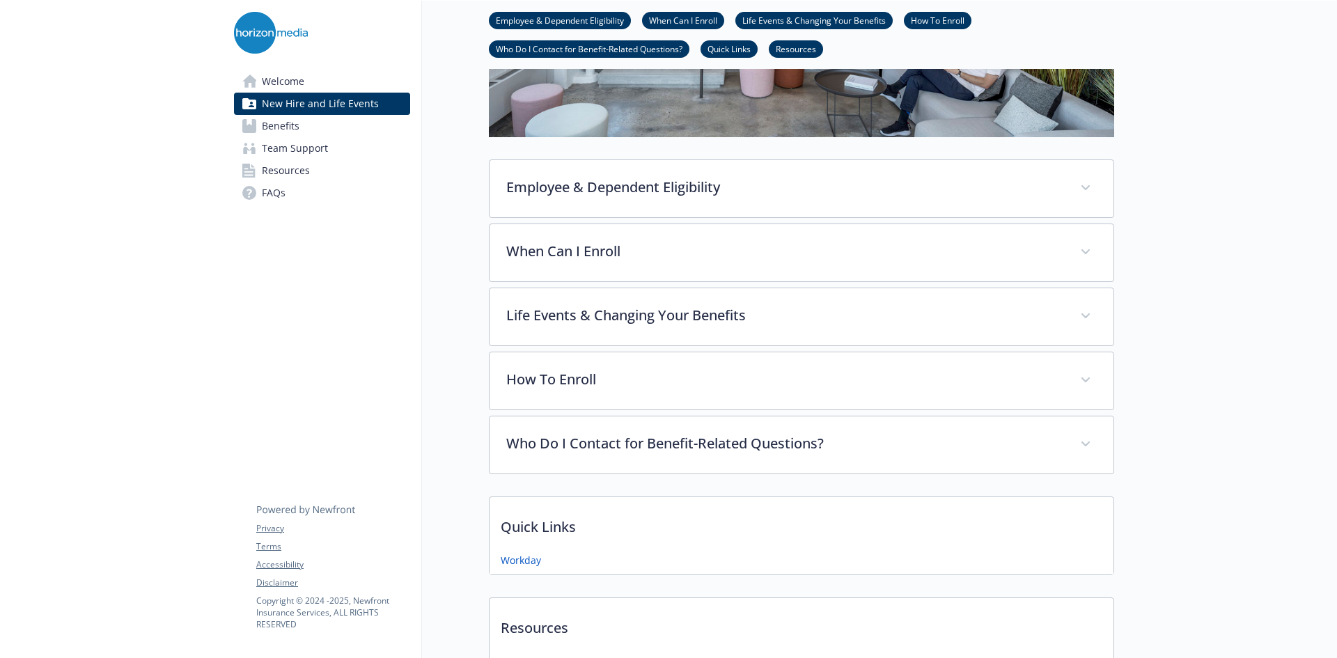
scroll to position [375, 0]
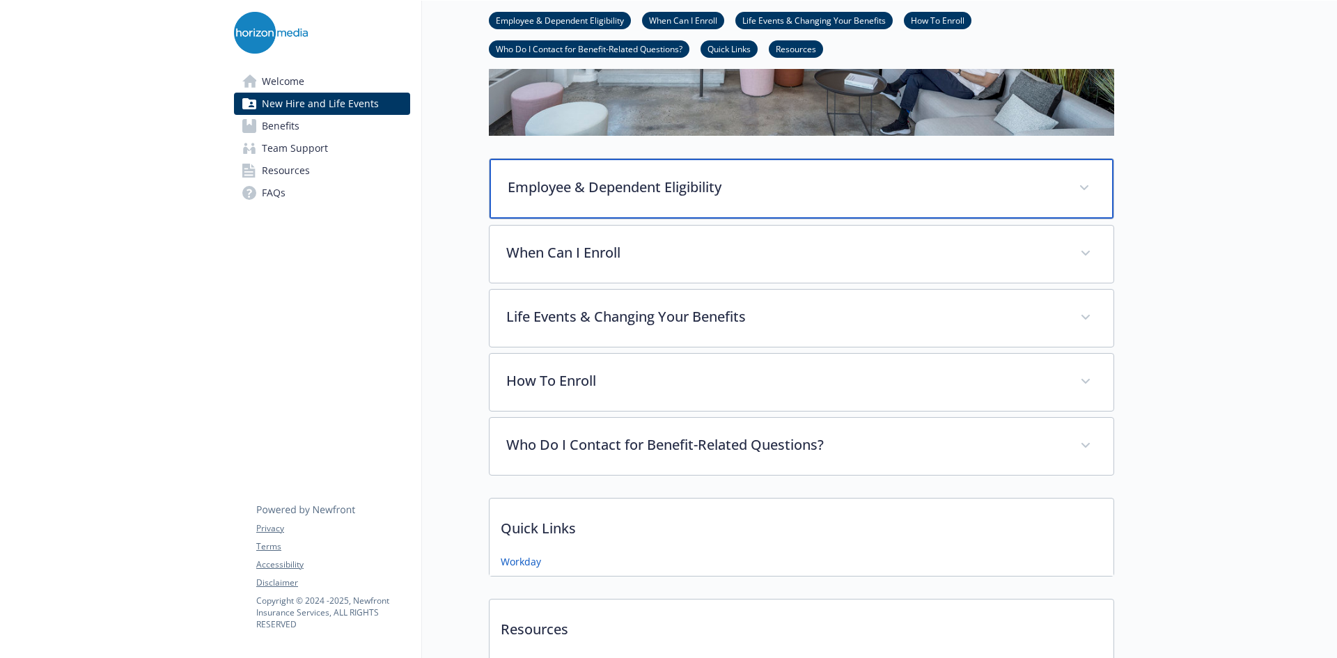
click at [547, 190] on p "Employee & Dependent Eligibility" at bounding box center [785, 187] width 554 height 21
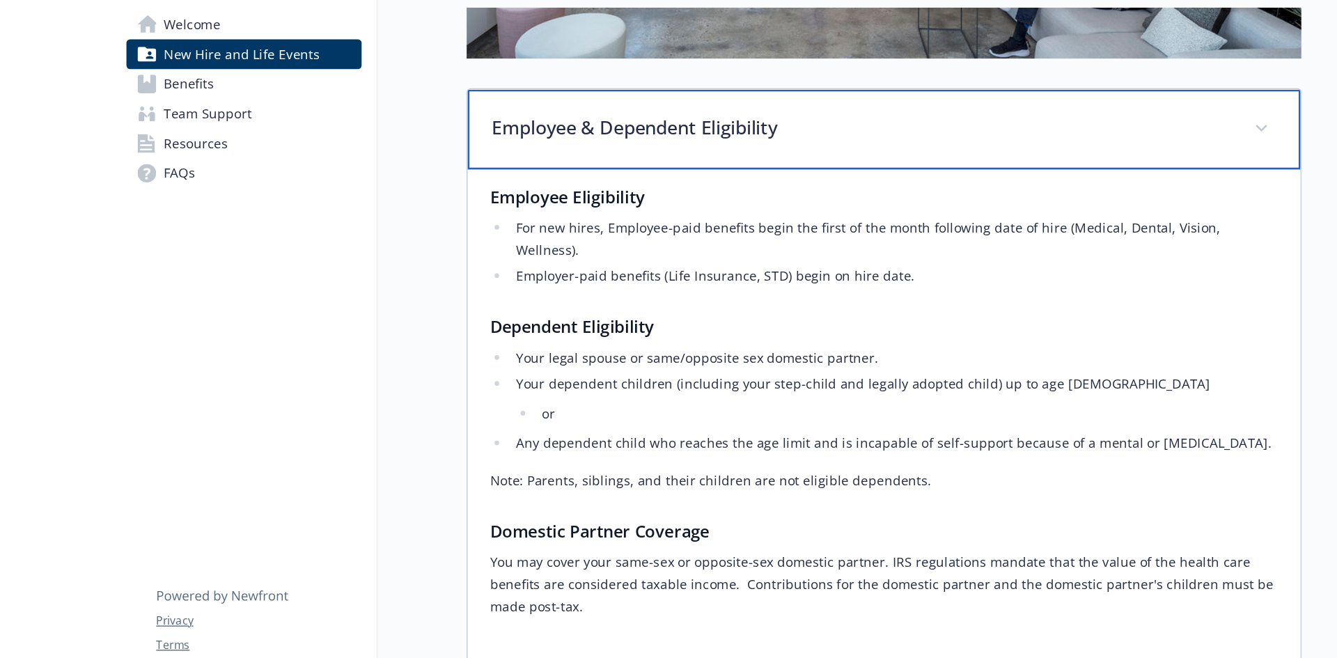
scroll to position [404, 10]
